Goal: Find specific page/section: Find specific page/section

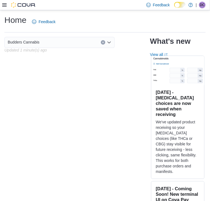
click at [37, 93] on div "Budders Cannabis Updated 1 minute(s) ago What's new View all (opens in a new ta…" at bounding box center [104, 121] width 201 height 169
click at [5, 4] on icon at bounding box center [4, 5] width 4 height 4
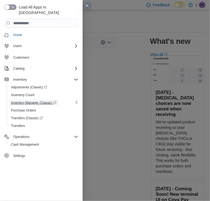
click at [37, 101] on span "Inventory Manager (Classic)" at bounding box center [33, 103] width 45 height 4
